Goal: Use online tool/utility: Utilize a website feature to perform a specific function

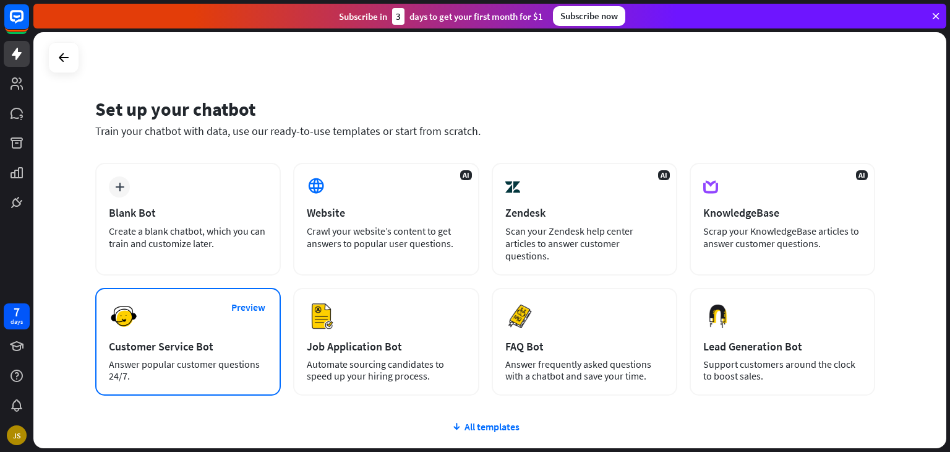
click at [221, 320] on div "Preview Customer Service Bot Answer popular customer questions 24/7." at bounding box center [188, 342] width 186 height 108
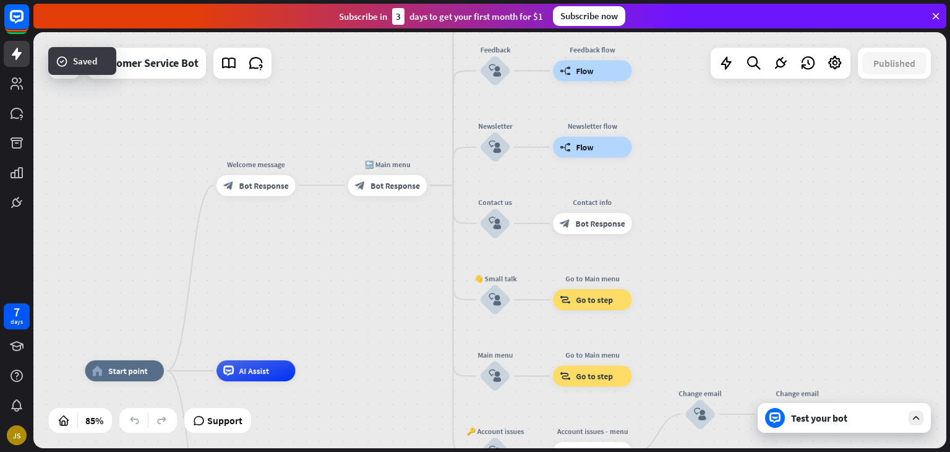
drag, startPoint x: 491, startPoint y: 184, endPoint x: 320, endPoint y: 325, distance: 221.0
click at [320, 325] on div "home_2 Start point Welcome message block_bot_response Bot Response 🔙 Main menu …" at bounding box center [489, 240] width 913 height 416
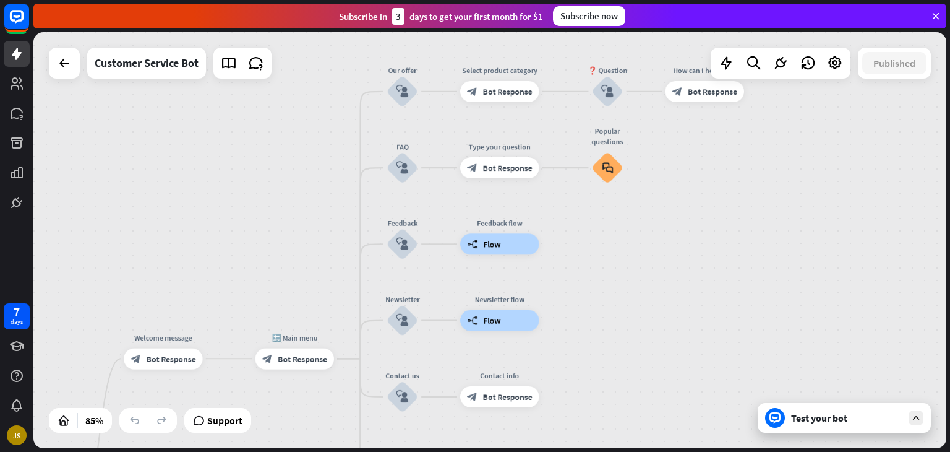
drag, startPoint x: 646, startPoint y: 197, endPoint x: 576, endPoint y: 330, distance: 151.1
click at [576, 330] on div "home_2 Start point Welcome message block_bot_response Bot Response 🔙 Main menu …" at bounding box center [489, 240] width 913 height 416
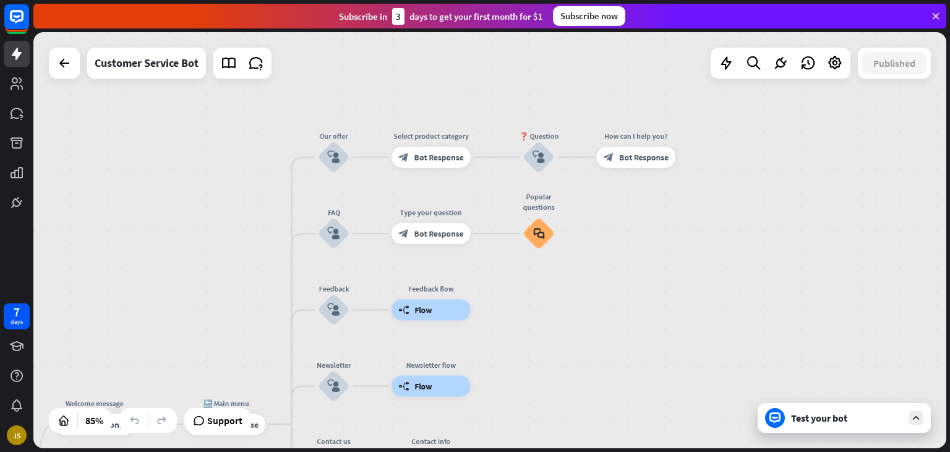
drag, startPoint x: 573, startPoint y: 262, endPoint x: 525, endPoint y: 308, distance: 67.0
click at [525, 308] on div "home_2 Start point Welcome message block_bot_response Bot Response 🔙 Main menu …" at bounding box center [489, 240] width 913 height 416
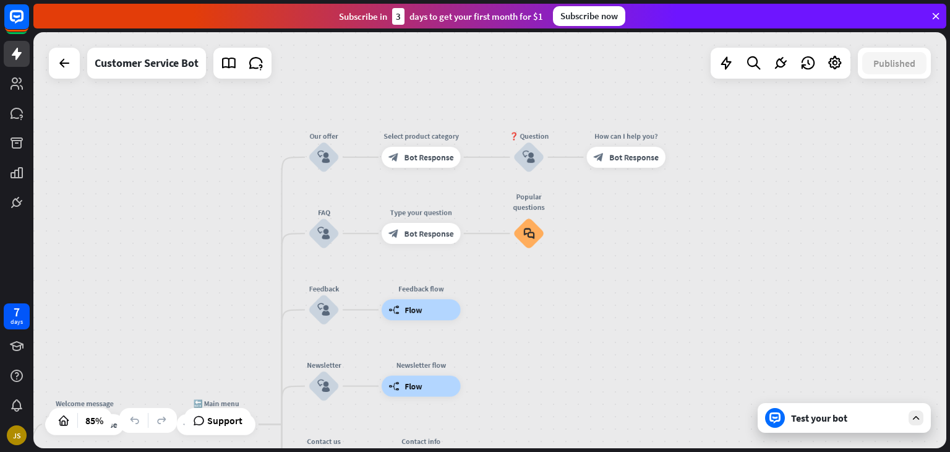
drag, startPoint x: 497, startPoint y: 344, endPoint x: 476, endPoint y: 267, distance: 80.3
click at [475, 268] on div "home_2 Start point Welcome message block_bot_response Bot Response 🔙 Main menu …" at bounding box center [489, 240] width 913 height 416
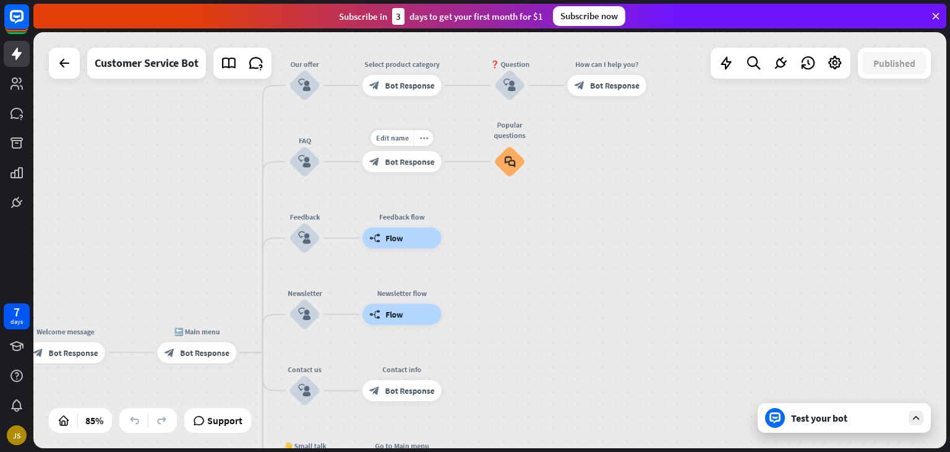
drag, startPoint x: 413, startPoint y: 306, endPoint x: 502, endPoint y: 178, distance: 156.0
click at [470, 154] on div "home_2 Start point Welcome message block_bot_response Bot Response 🔙 Main menu …" at bounding box center [489, 240] width 913 height 416
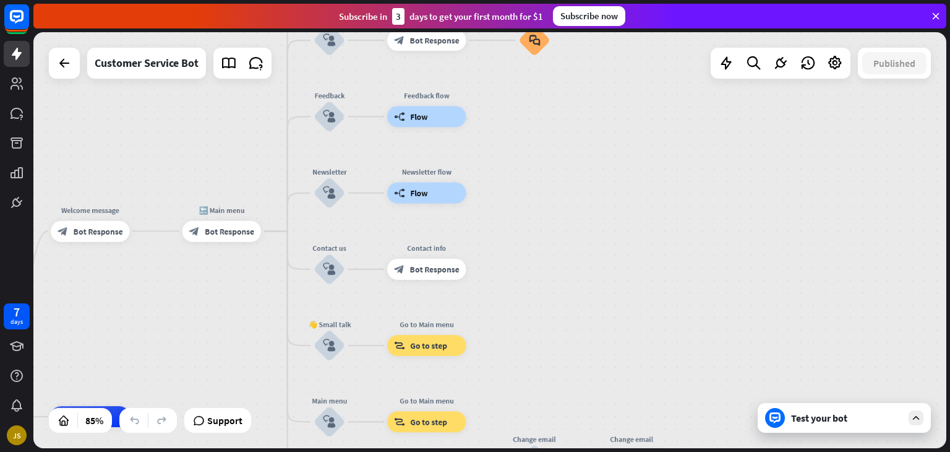
drag, startPoint x: 507, startPoint y: 295, endPoint x: 535, endPoint y: 137, distance: 160.9
click at [535, 137] on div "home_2 Start point Welcome message block_bot_response Bot Response 🔙 Main menu …" at bounding box center [489, 240] width 913 height 416
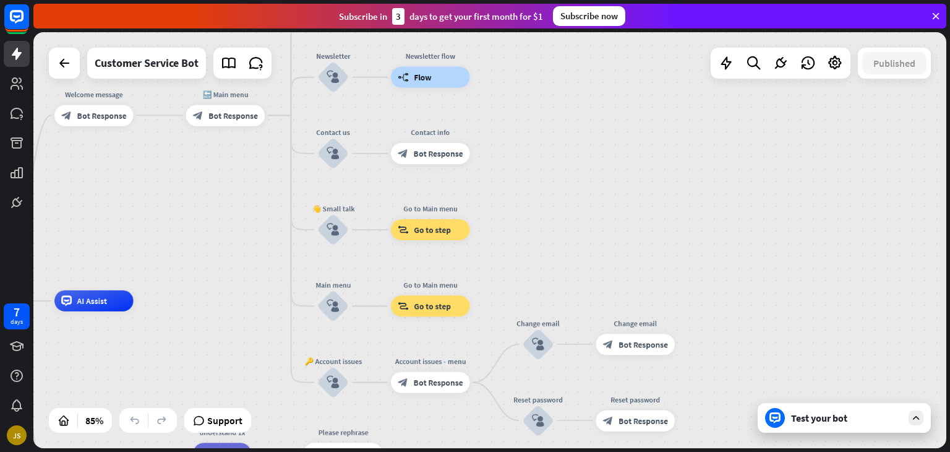
drag, startPoint x: 524, startPoint y: 336, endPoint x: 532, endPoint y: 241, distance: 96.2
click at [531, 241] on div "home_2 Start point Welcome message block_bot_response Bot Response 🔙 Main menu …" at bounding box center [489, 240] width 913 height 416
